Goal: Transaction & Acquisition: Purchase product/service

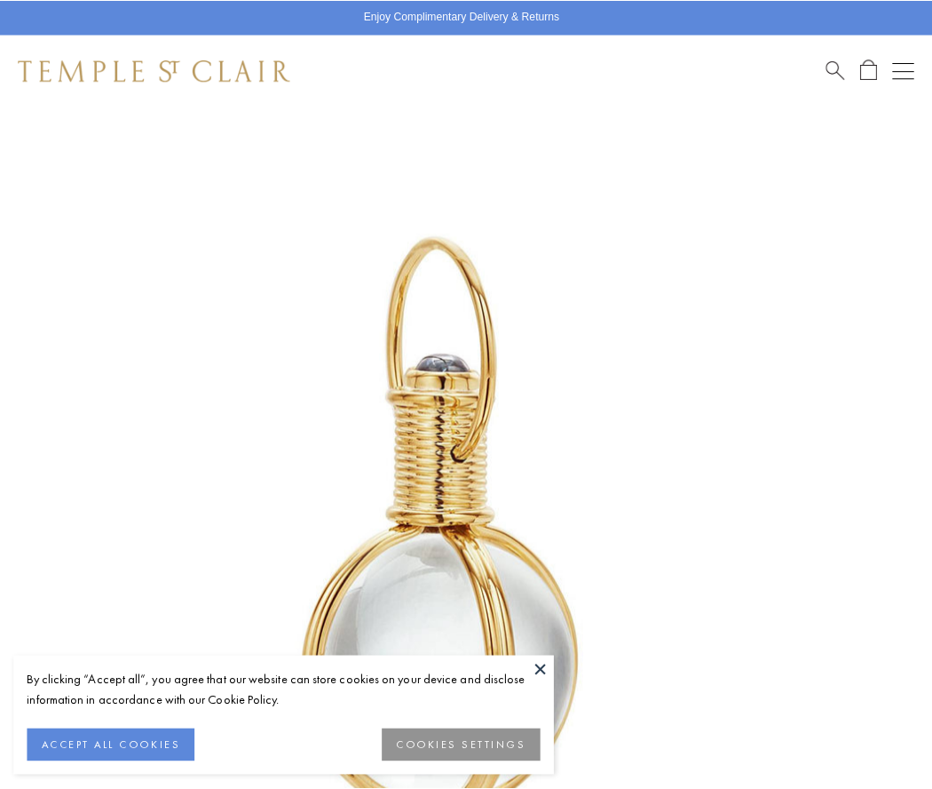
scroll to position [460, 0]
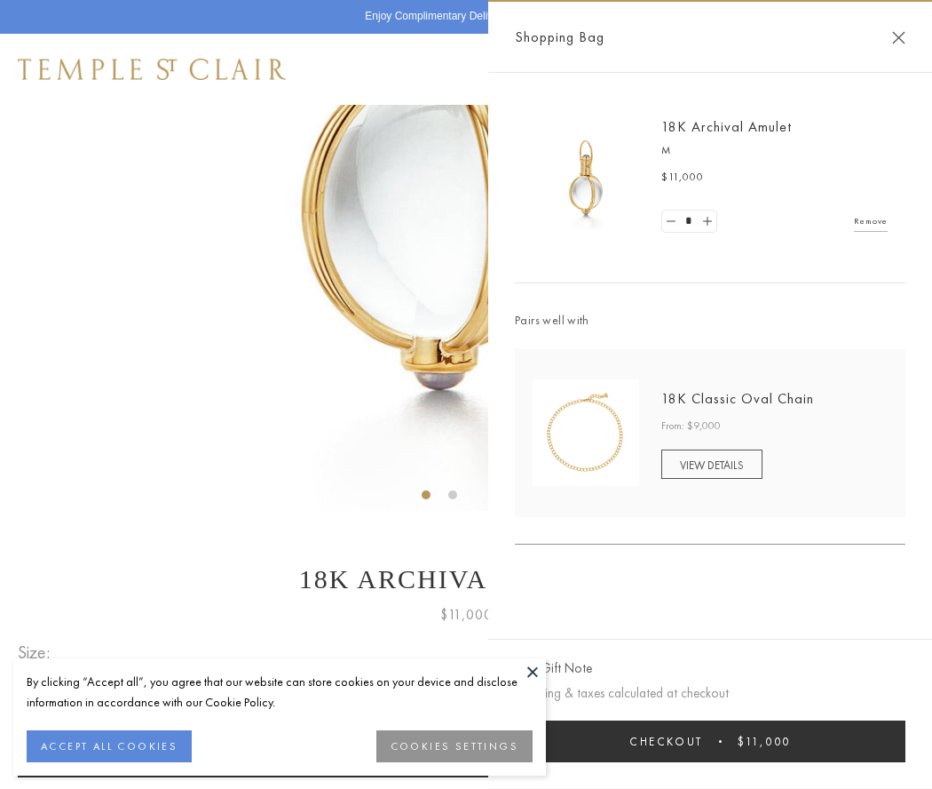
click at [710, 741] on button "Checkout $11,000" at bounding box center [710, 741] width 391 height 42
